Goal: Information Seeking & Learning: Check status

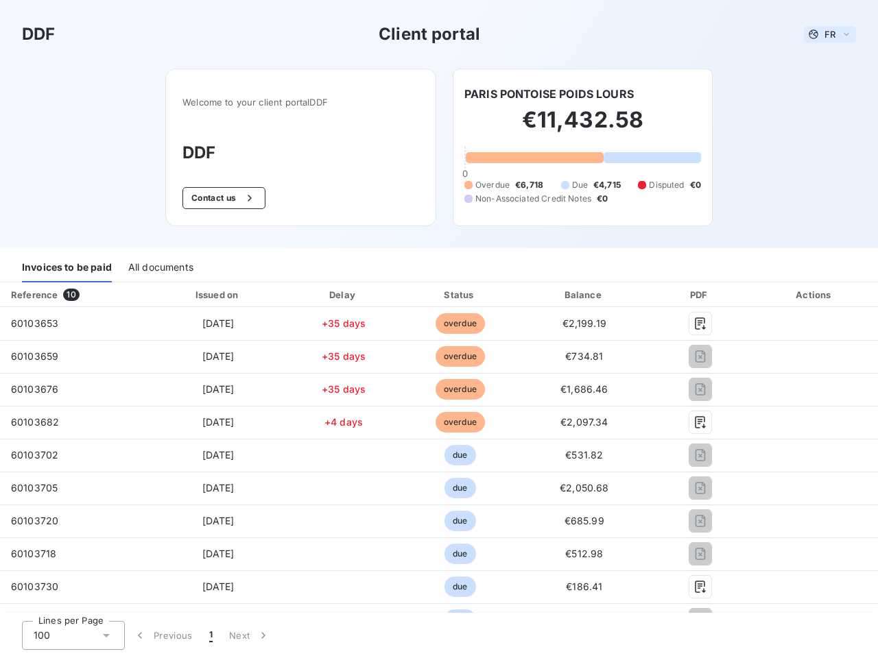
click at [824, 34] on span "FR" at bounding box center [829, 34] width 11 height 11
click at [216, 198] on button "Contact us" at bounding box center [223, 198] width 83 height 22
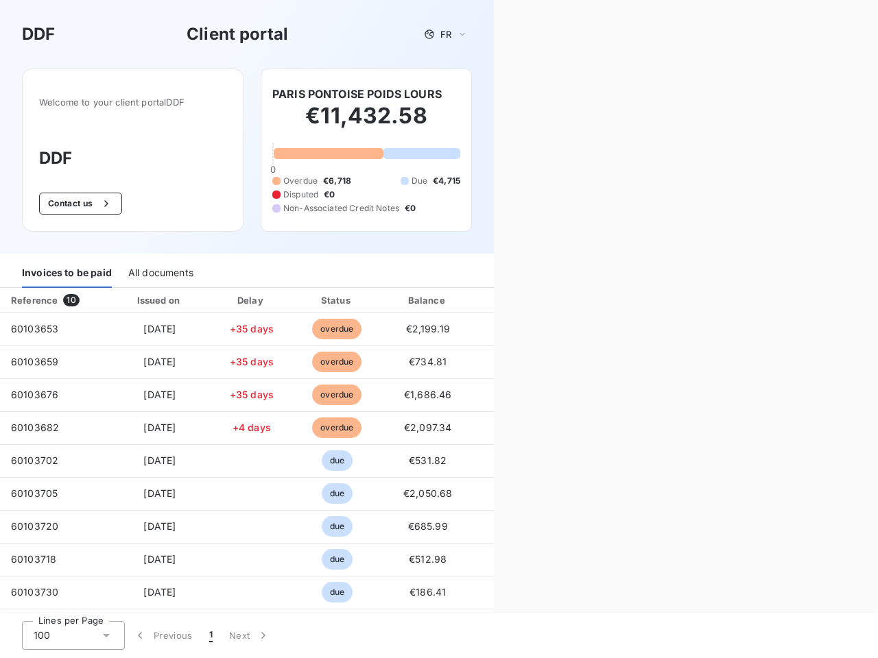
click at [543, 94] on div "Contact us Fill out the form below, and a member of our team will get back to y…" at bounding box center [686, 329] width 384 height 658
click at [67, 268] on div "Invoices to be paid" at bounding box center [67, 273] width 90 height 29
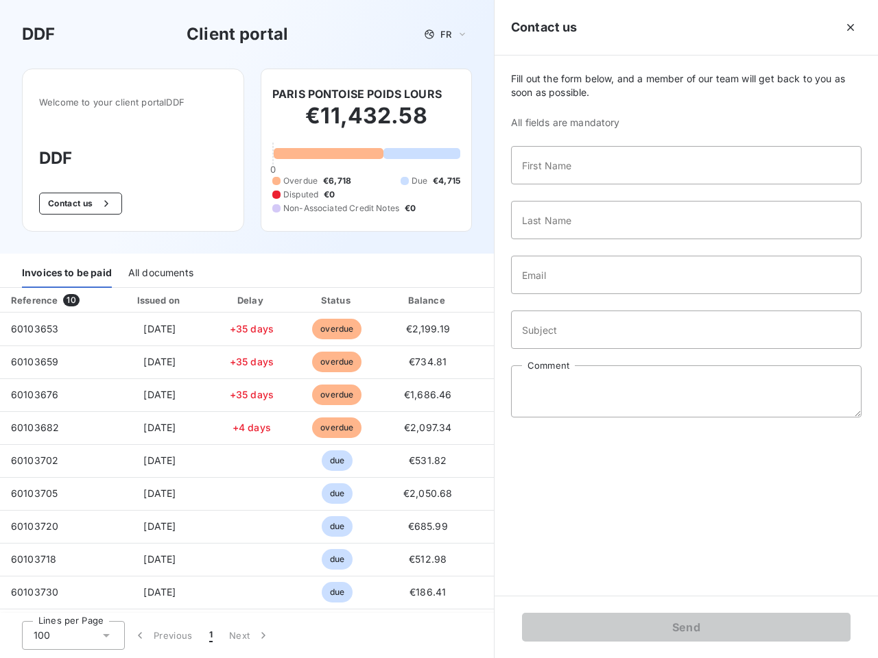
click at [160, 268] on div "All documents" at bounding box center [160, 273] width 65 height 29
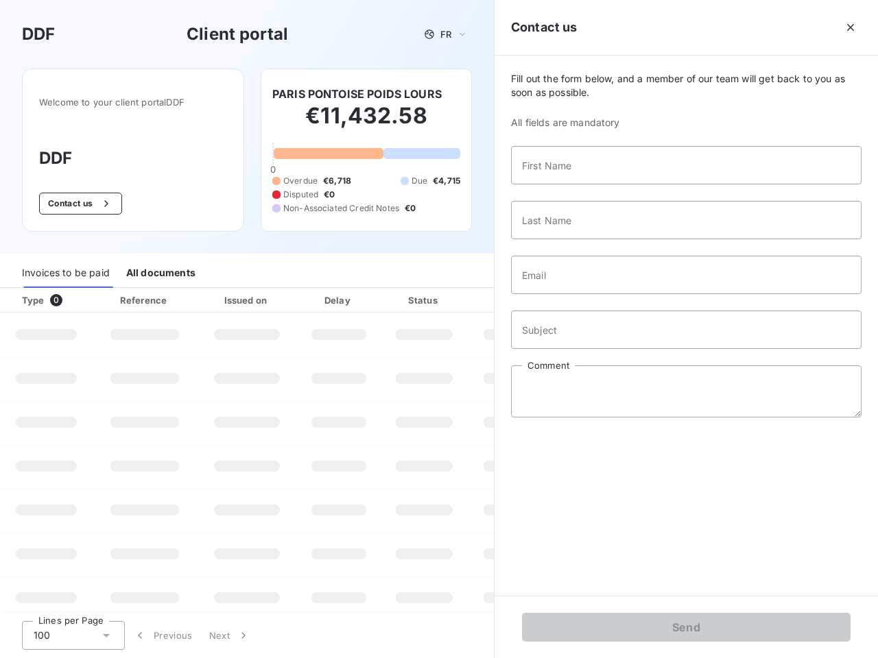
click at [73, 295] on div "Type 0" at bounding box center [52, 300] width 76 height 14
click at [214, 295] on div "Issued on" at bounding box center [247, 300] width 95 height 14
click at [339, 295] on div "Delay" at bounding box center [339, 300] width 78 height 14
click at [453, 295] on div at bounding box center [458, 300] width 14 height 14
click at [576, 295] on div "Fill out the form below, and a member of our team will get back to you as soon …" at bounding box center [685, 326] width 383 height 540
